Goal: Information Seeking & Learning: Learn about a topic

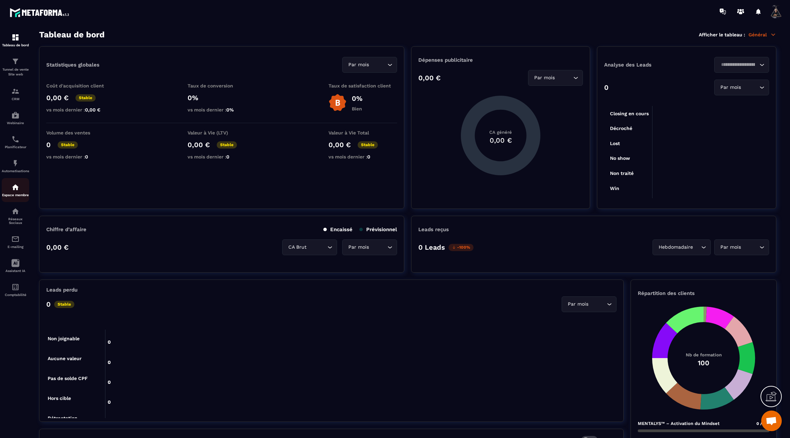
click at [18, 197] on p "Espace membre" at bounding box center [15, 195] width 27 height 4
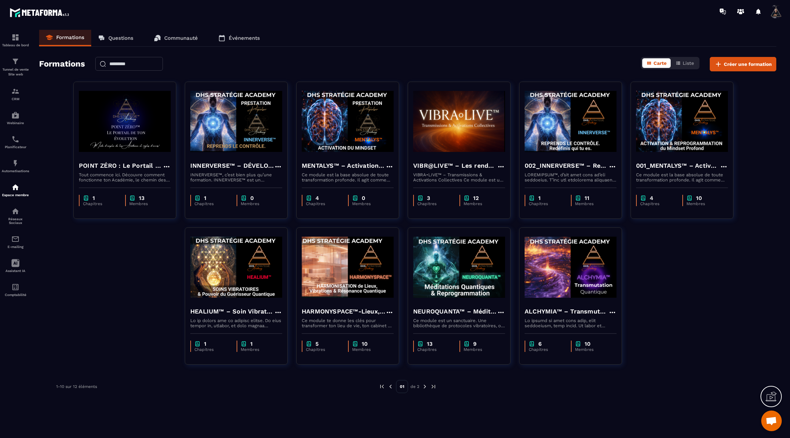
click at [424, 388] on img at bounding box center [425, 386] width 6 height 6
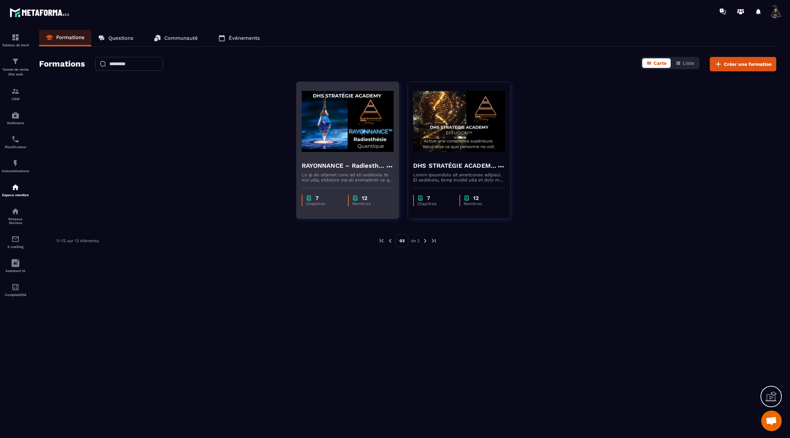
click at [369, 122] on img at bounding box center [348, 121] width 92 height 69
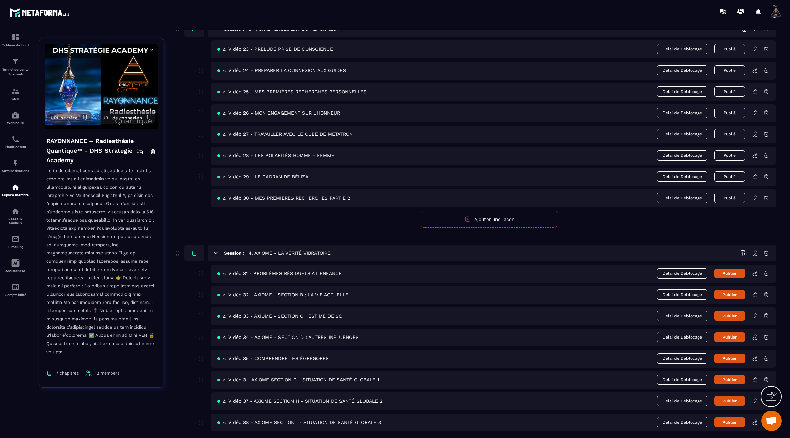
scroll to position [643, 0]
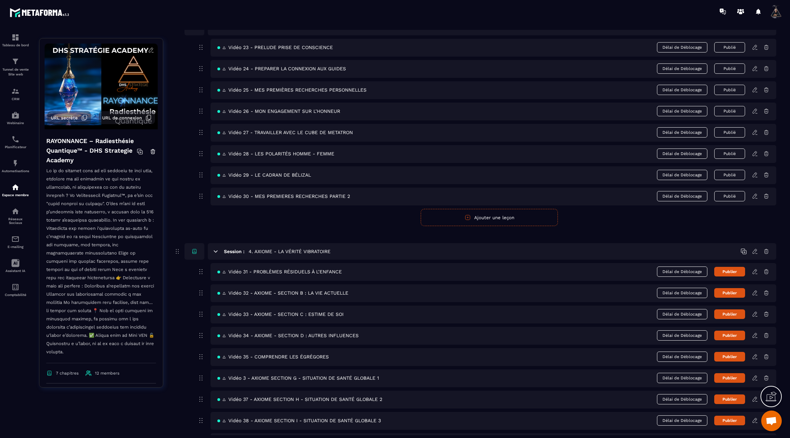
click at [756, 269] on icon at bounding box center [754, 271] width 4 height 4
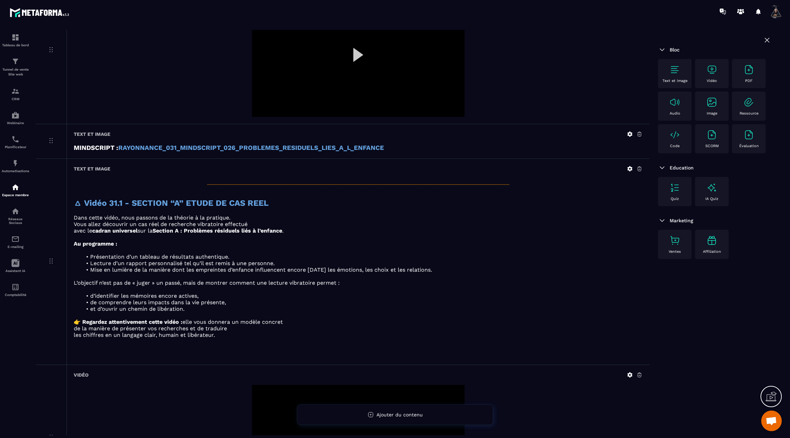
scroll to position [269, 0]
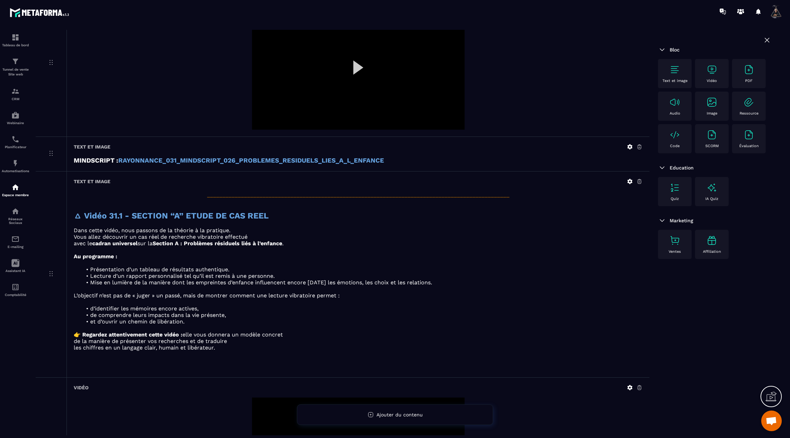
click at [192, 159] on strong "RAYONNANCE_031_MINDSCRIPT_026_PROBLEMES_RESIDUELS_LIES_A_L_ENFANCE" at bounding box center [251, 161] width 266 height 8
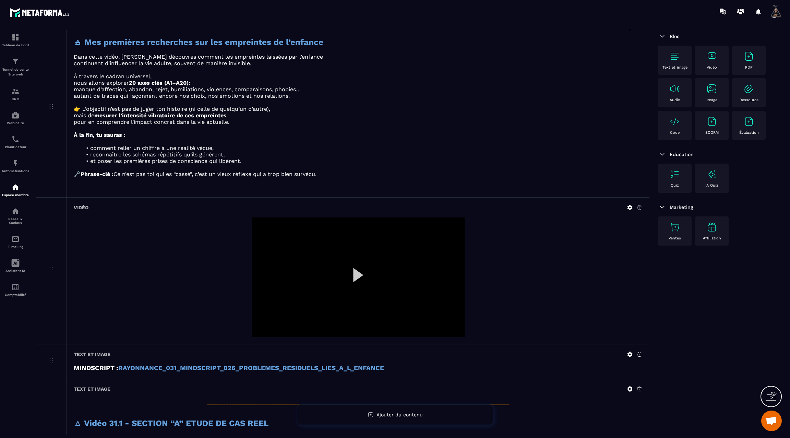
scroll to position [0, 0]
